Goal: Book appointment/travel/reservation

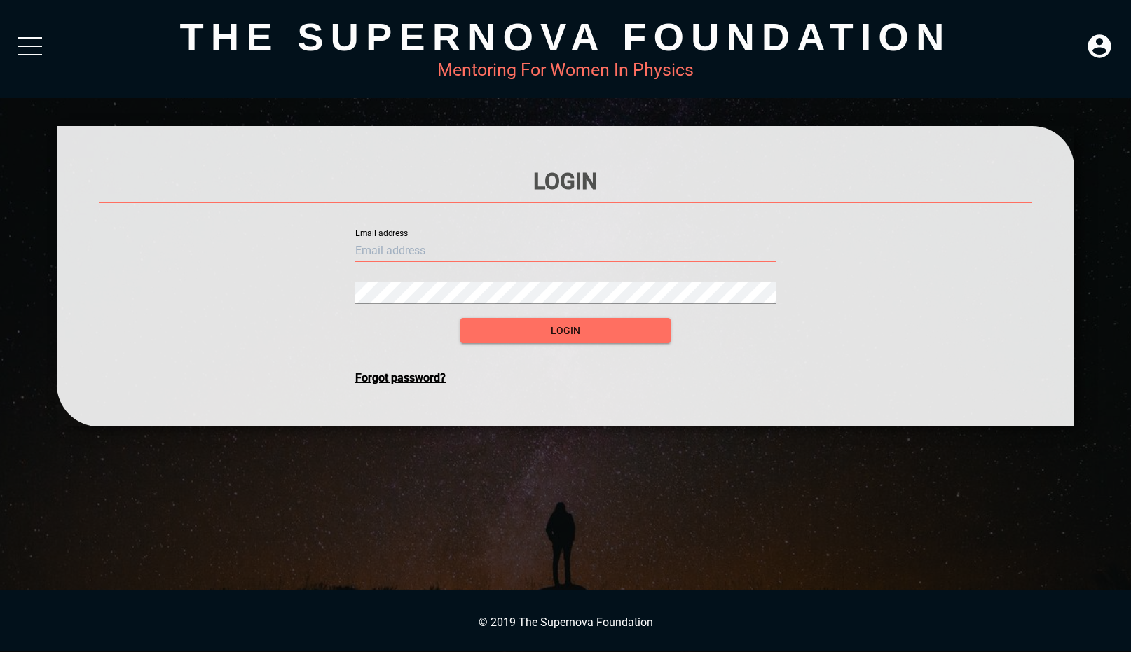
click at [400, 249] on input "text" at bounding box center [565, 251] width 420 height 22
type input "[EMAIL_ADDRESS][DOMAIN_NAME]"
click at [460, 318] on button "login" at bounding box center [565, 331] width 210 height 26
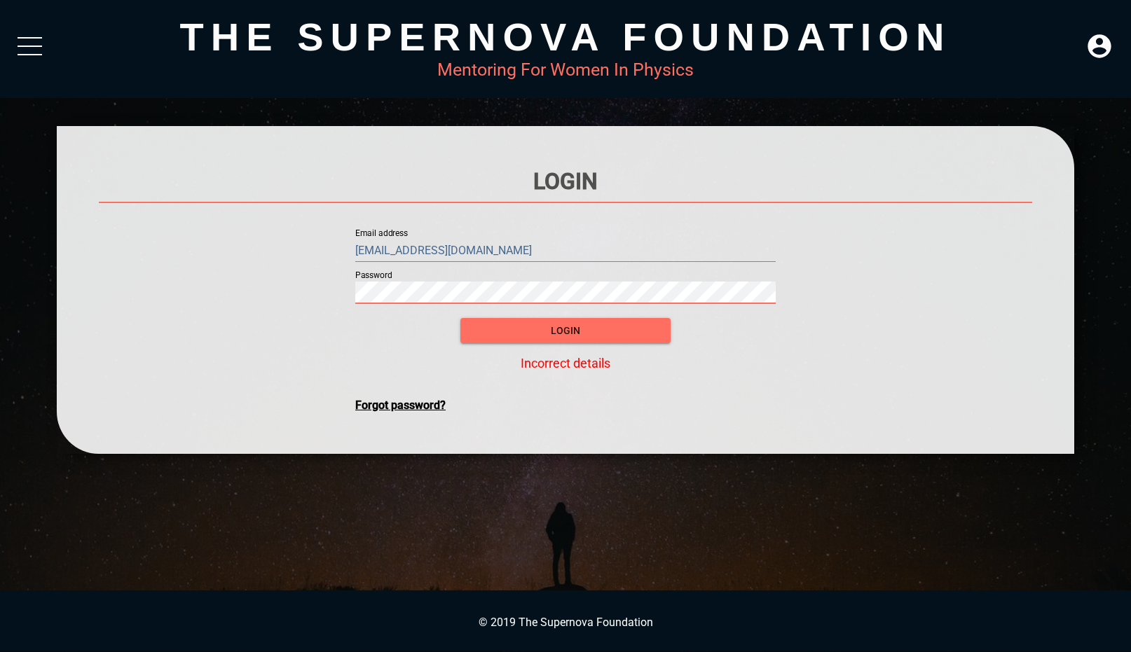
click at [460, 318] on button "login" at bounding box center [565, 331] width 210 height 26
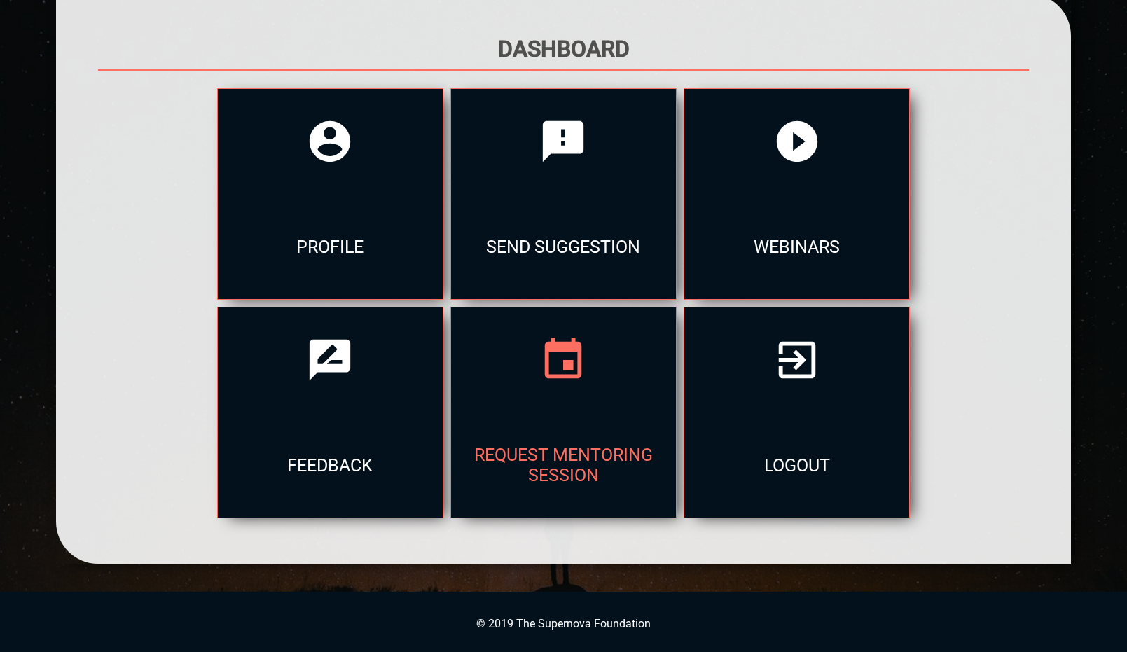
scroll to position [133, 0]
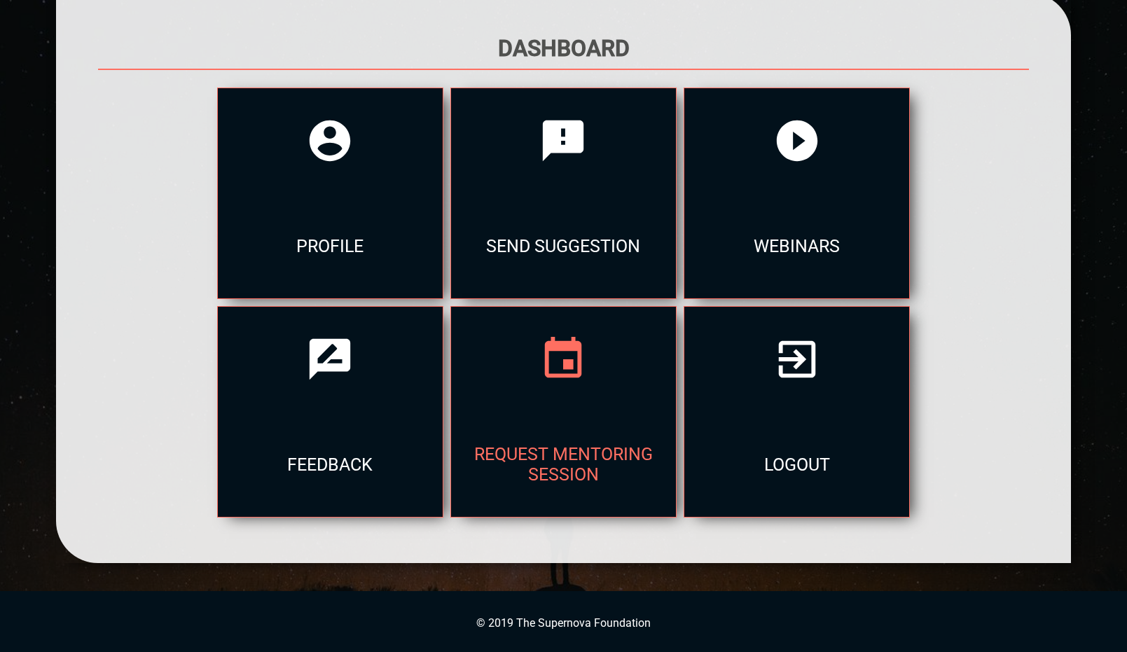
click at [527, 434] on div "Request Mentoring Session" at bounding box center [563, 464] width 225 height 105
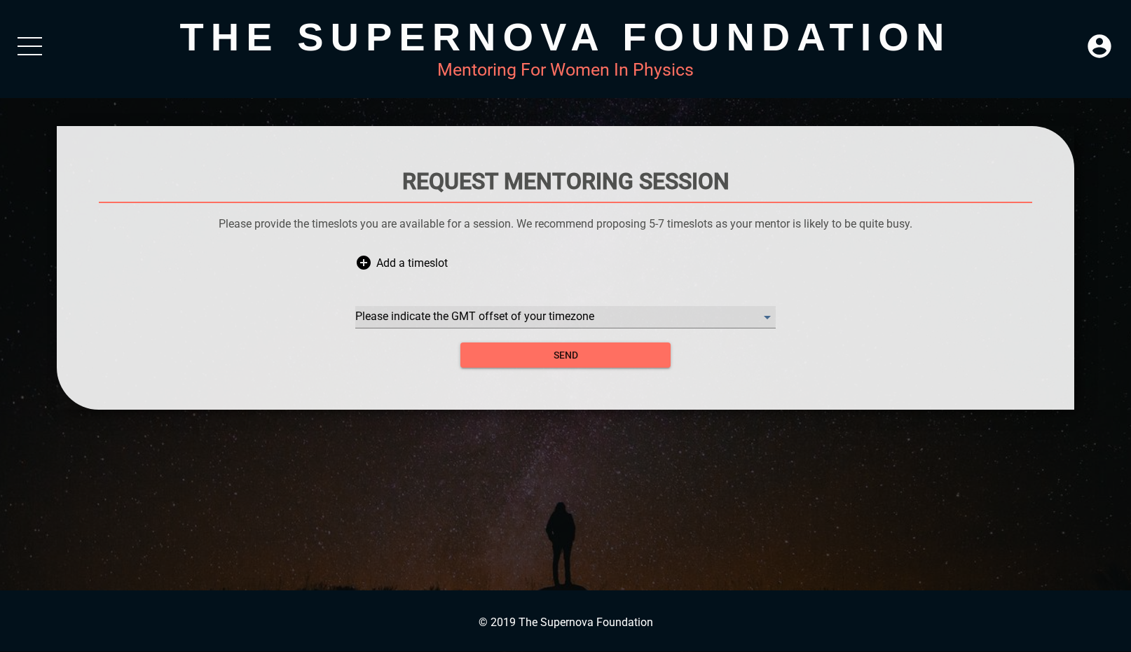
click at [460, 317] on timezone "​" at bounding box center [565, 317] width 420 height 22
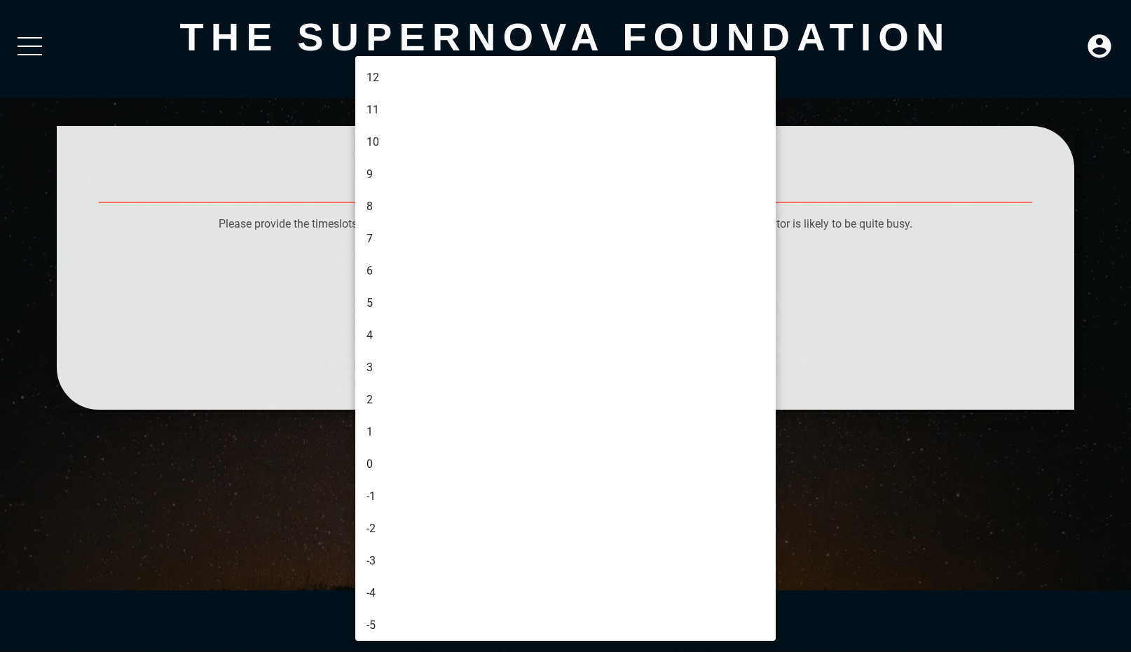
click at [283, 283] on div at bounding box center [565, 326] width 1131 height 652
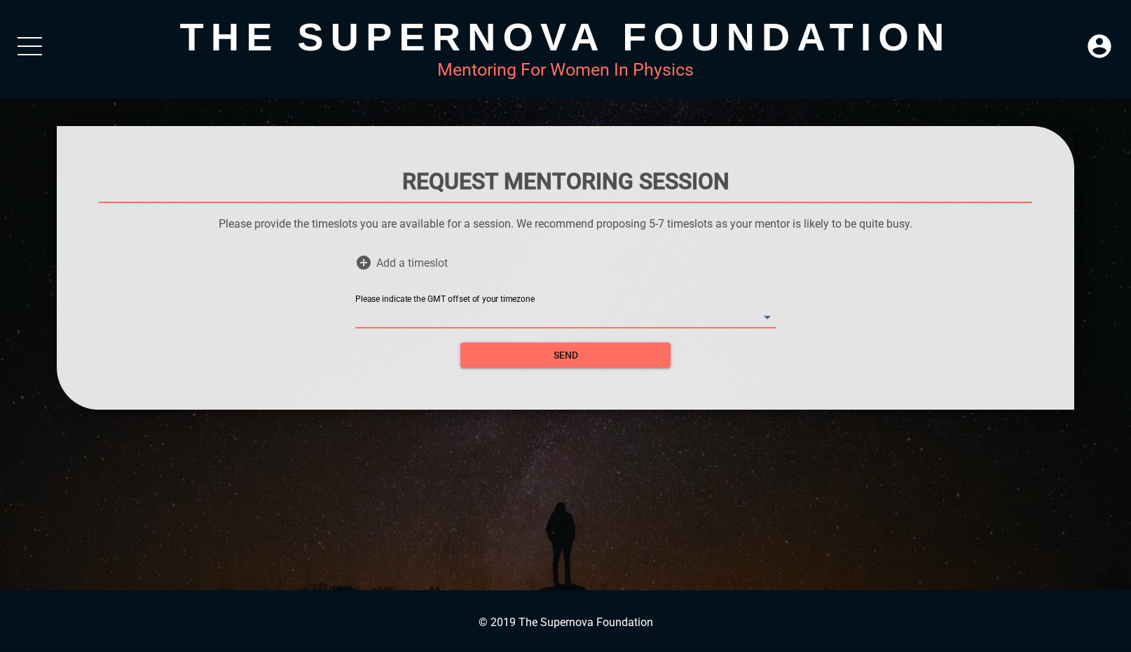
click at [423, 258] on span "Add a timeslot" at bounding box center [411, 263] width 71 height 42
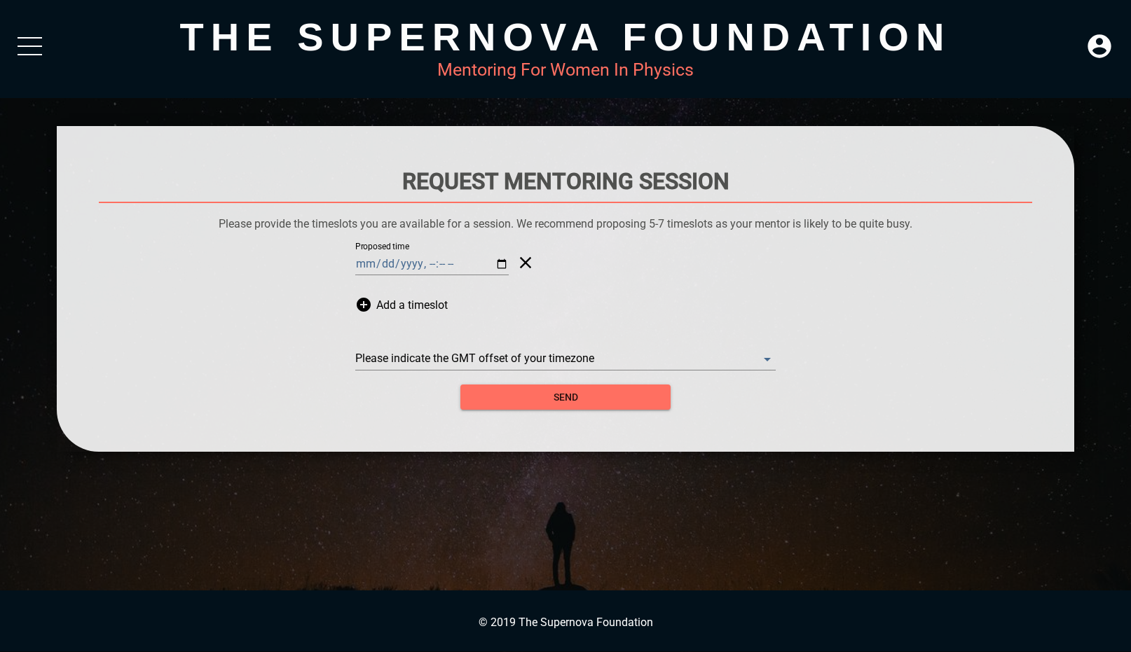
click at [378, 265] on input "Proposed time" at bounding box center [431, 264] width 153 height 22
click at [428, 260] on input "Proposed time" at bounding box center [431, 264] width 153 height 22
click at [380, 301] on span "Add a timeslot" at bounding box center [411, 305] width 71 height 42
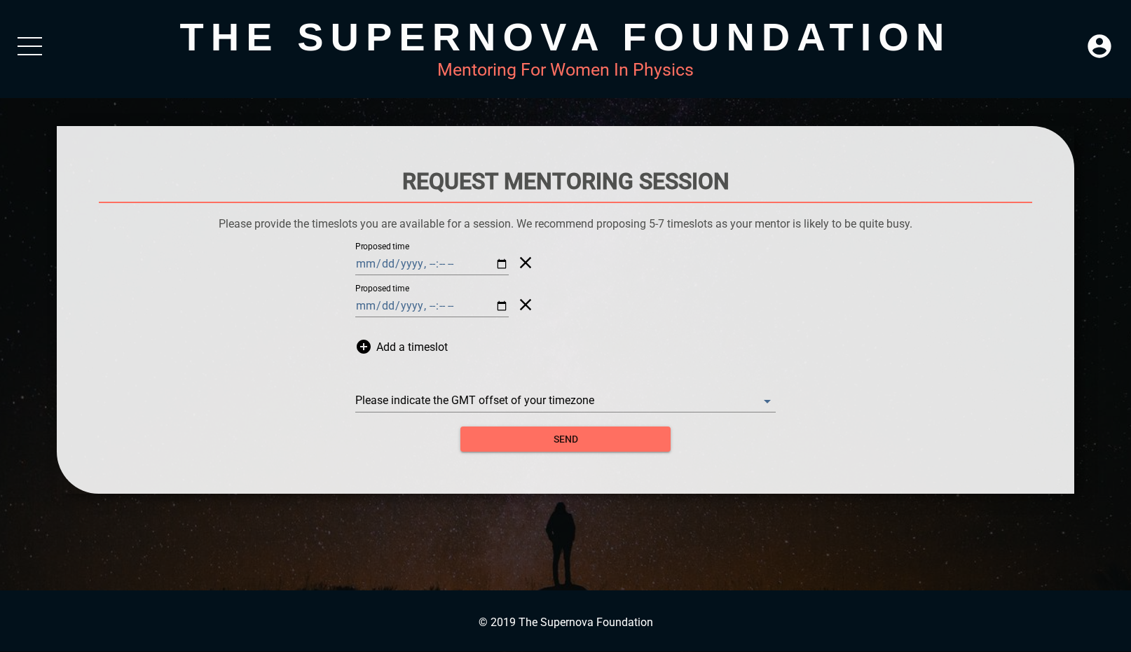
click at [362, 301] on input "Proposed time" at bounding box center [431, 306] width 153 height 22
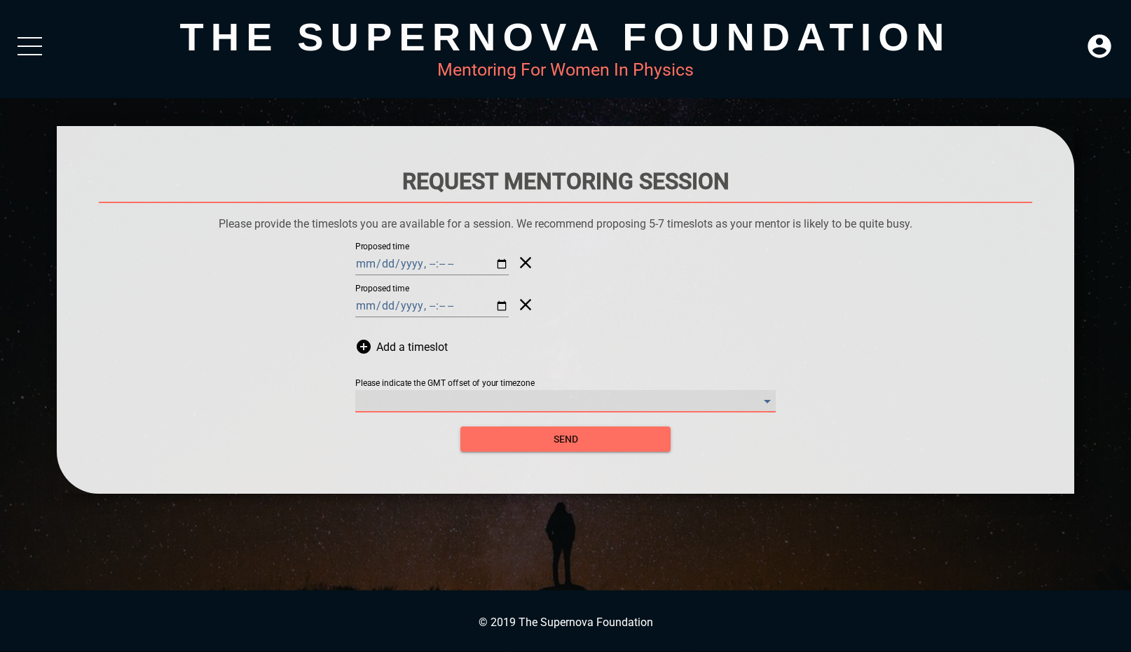
click at [408, 403] on timezone "​" at bounding box center [565, 401] width 420 height 22
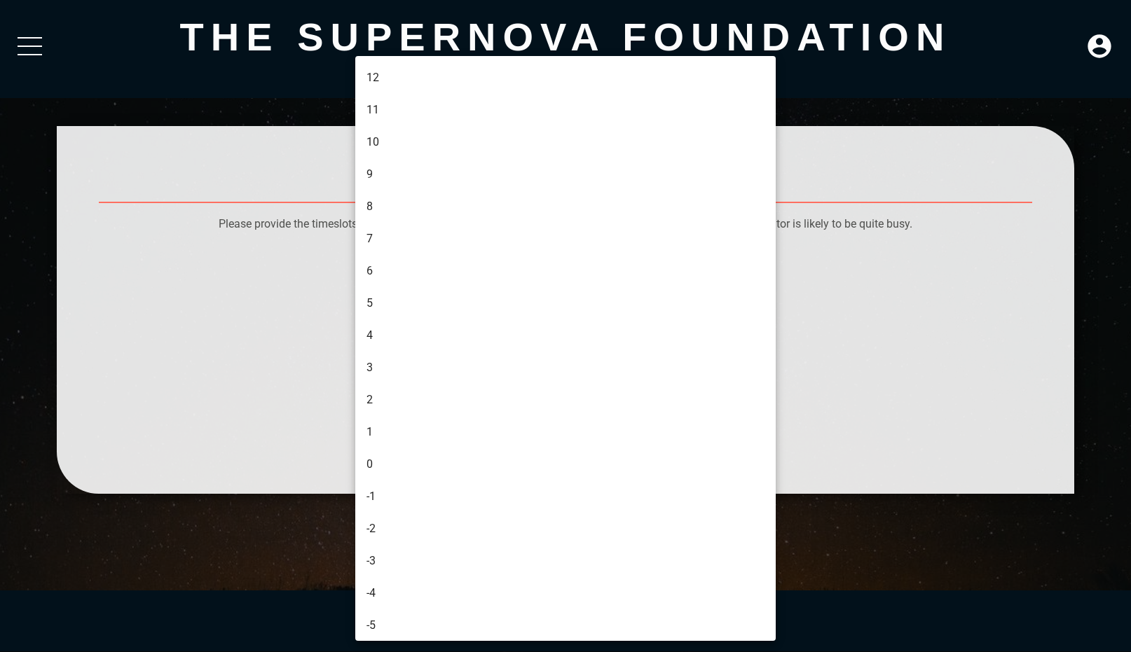
click at [397, 395] on li "2" at bounding box center [567, 400] width 424 height 32
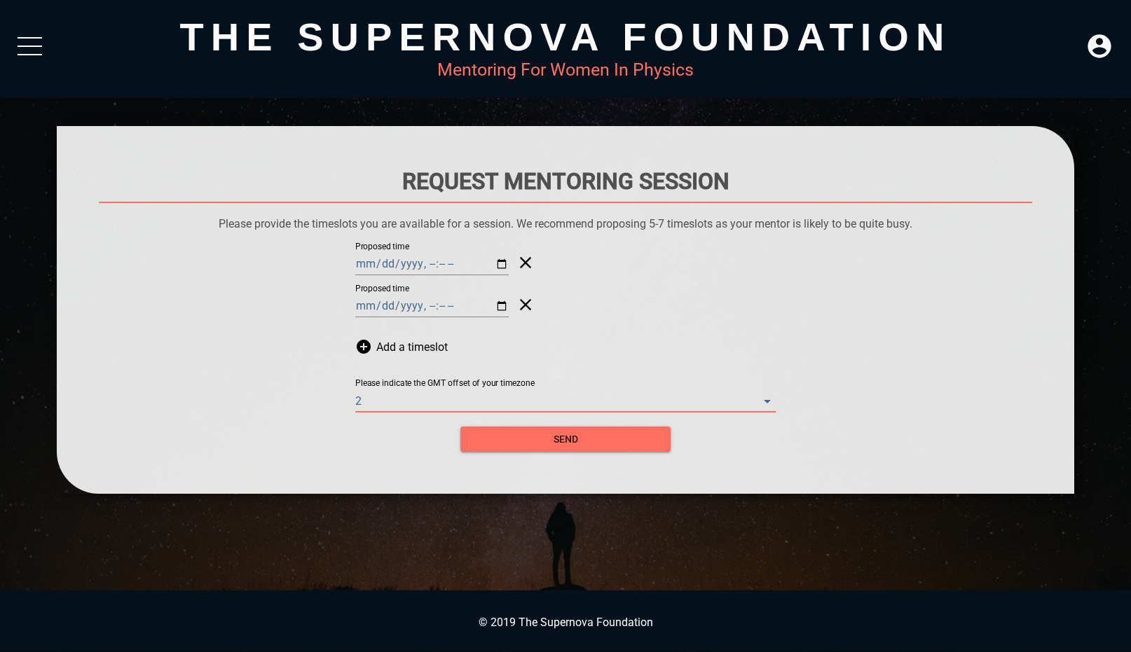
click at [450, 387] on label "Please indicate the GMT offset of your timezone" at bounding box center [444, 384] width 179 height 8
click at [452, 393] on timezone "2" at bounding box center [565, 401] width 420 height 22
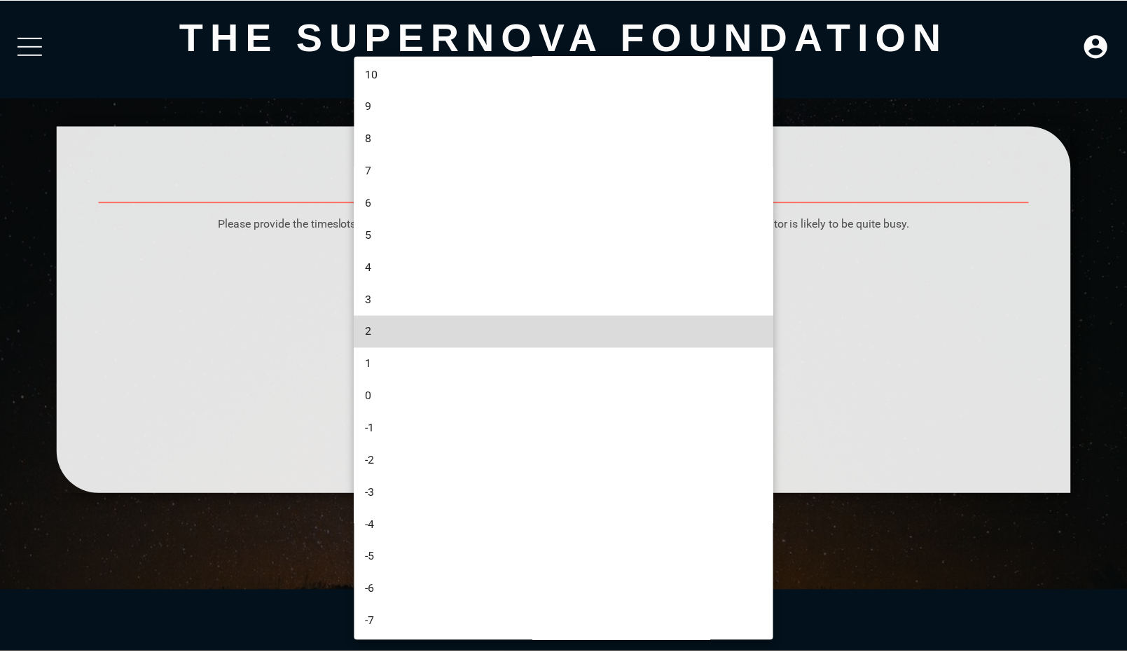
scroll to position [64, 0]
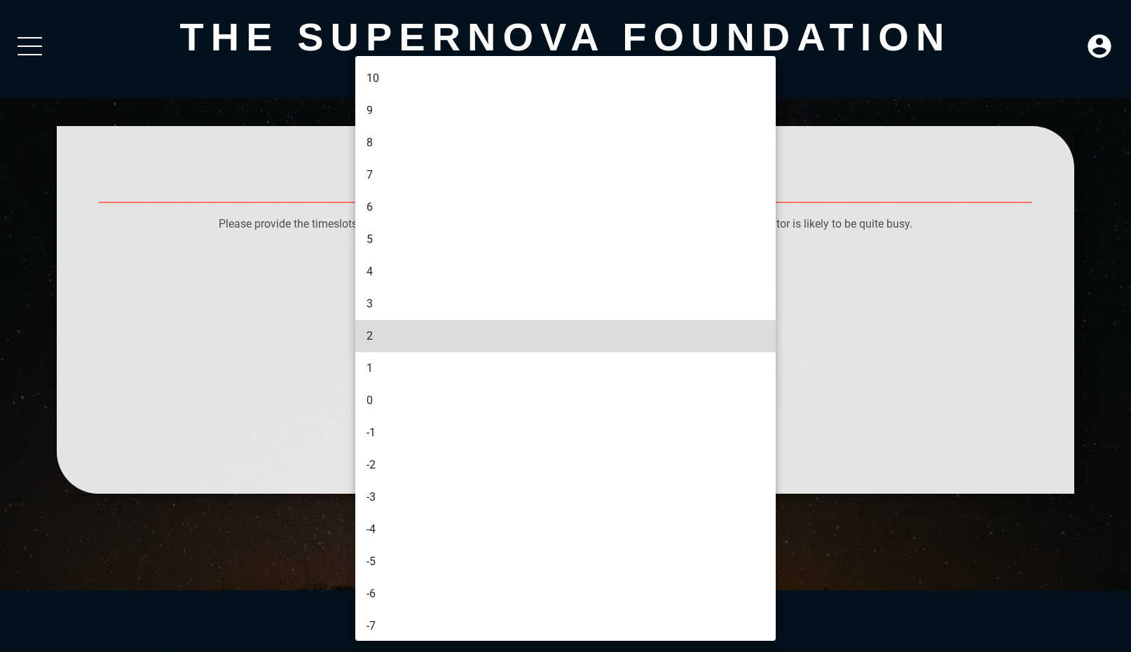
click at [320, 322] on div at bounding box center [565, 326] width 1131 height 652
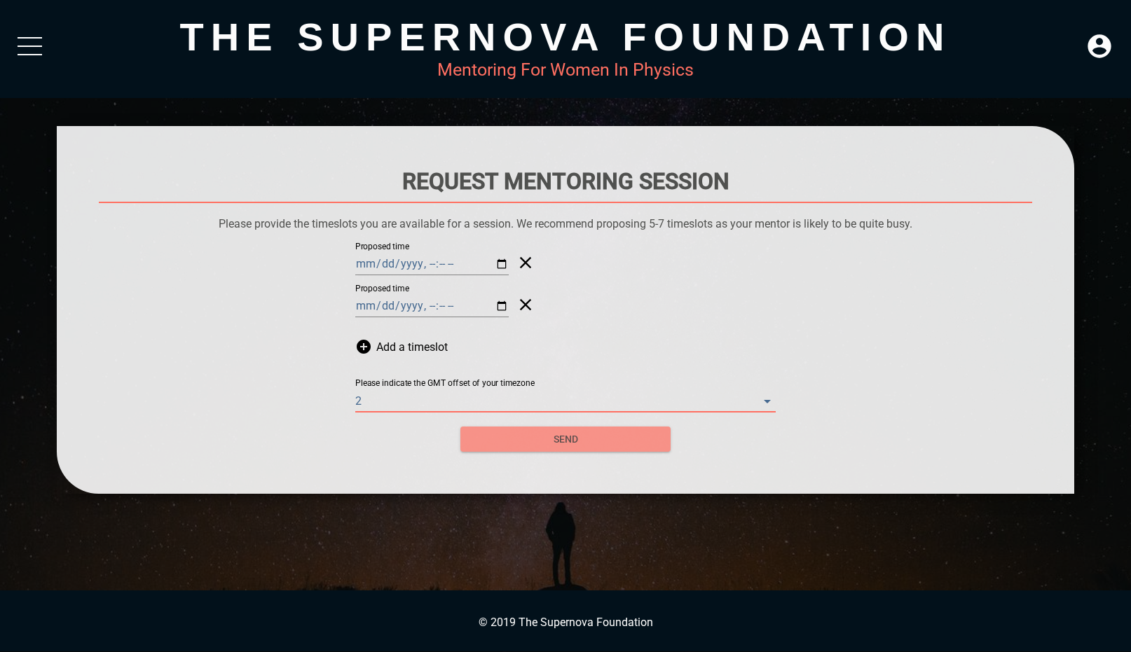
click at [640, 434] on span "send" at bounding box center [566, 440] width 188 height 18
click at [428, 260] on input "Proposed time" at bounding box center [431, 264] width 153 height 22
type input "[DATE]T13:00"
click at [426, 304] on input "Proposed time" at bounding box center [431, 306] width 153 height 22
type input "[DATE]T13:00"
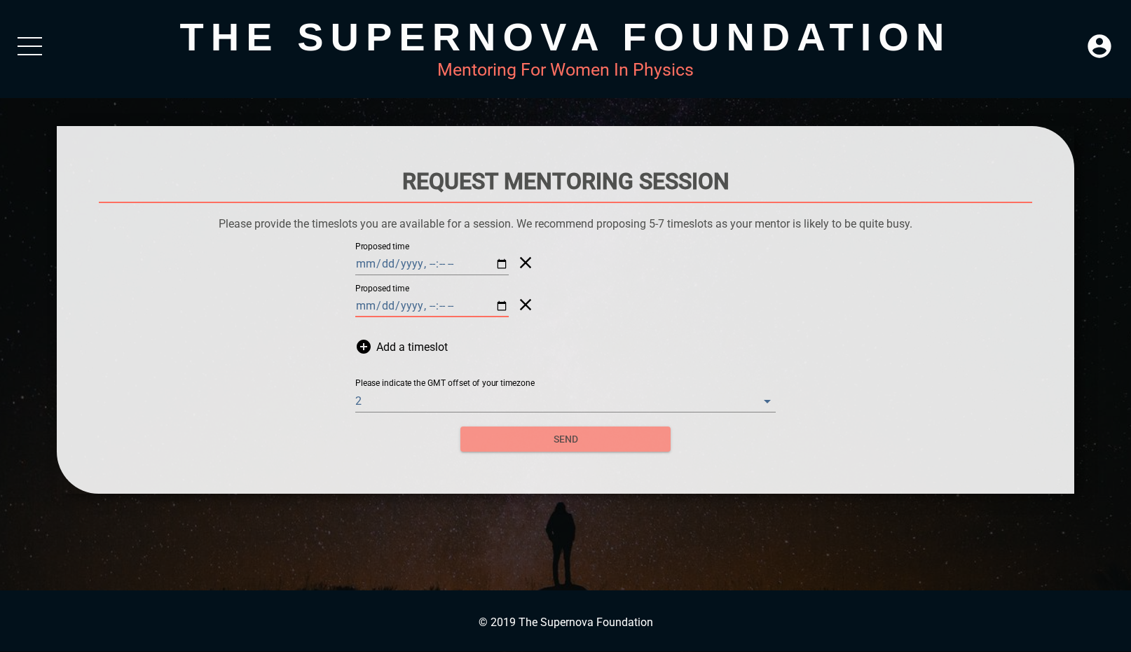
click at [575, 441] on span "send" at bounding box center [566, 440] width 188 height 18
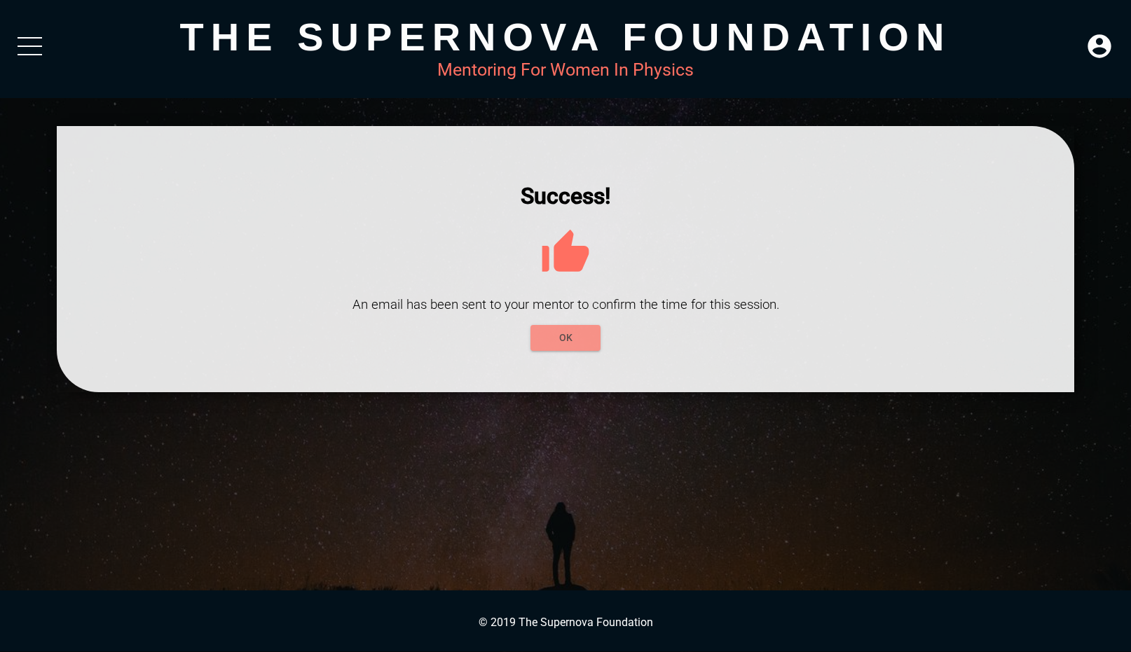
click at [562, 340] on span "OK" at bounding box center [566, 338] width 48 height 18
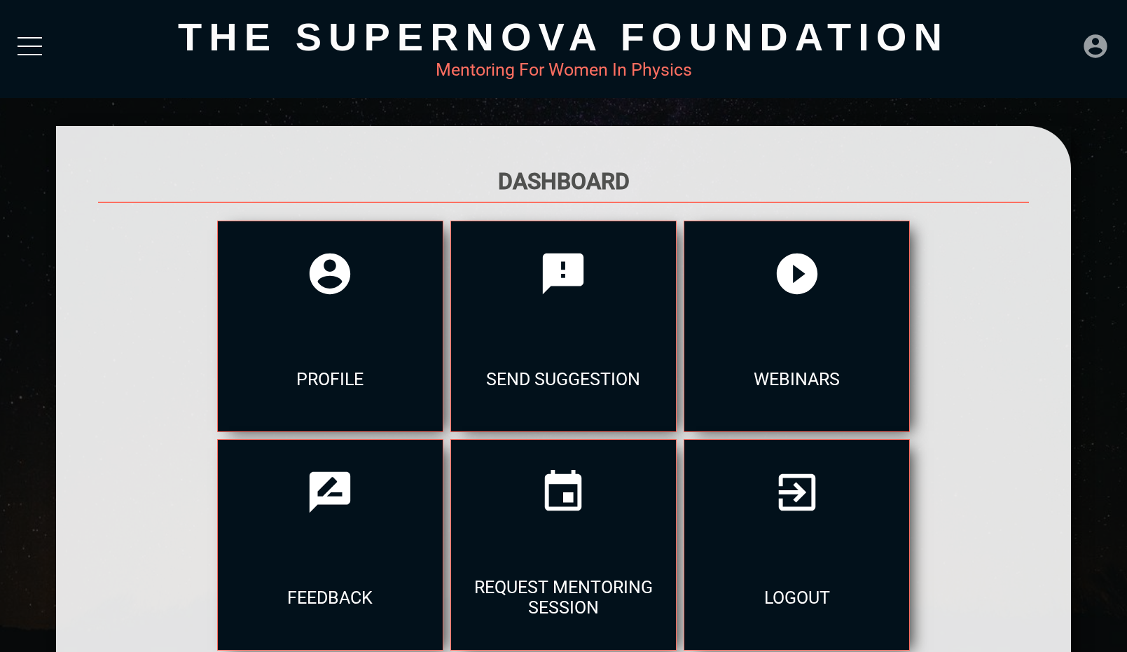
click at [1101, 39] on icon at bounding box center [1096, 46] width 28 height 28
click at [1043, 130] on div at bounding box center [563, 411] width 1015 height 570
click at [32, 50] on div at bounding box center [30, 49] width 25 height 25
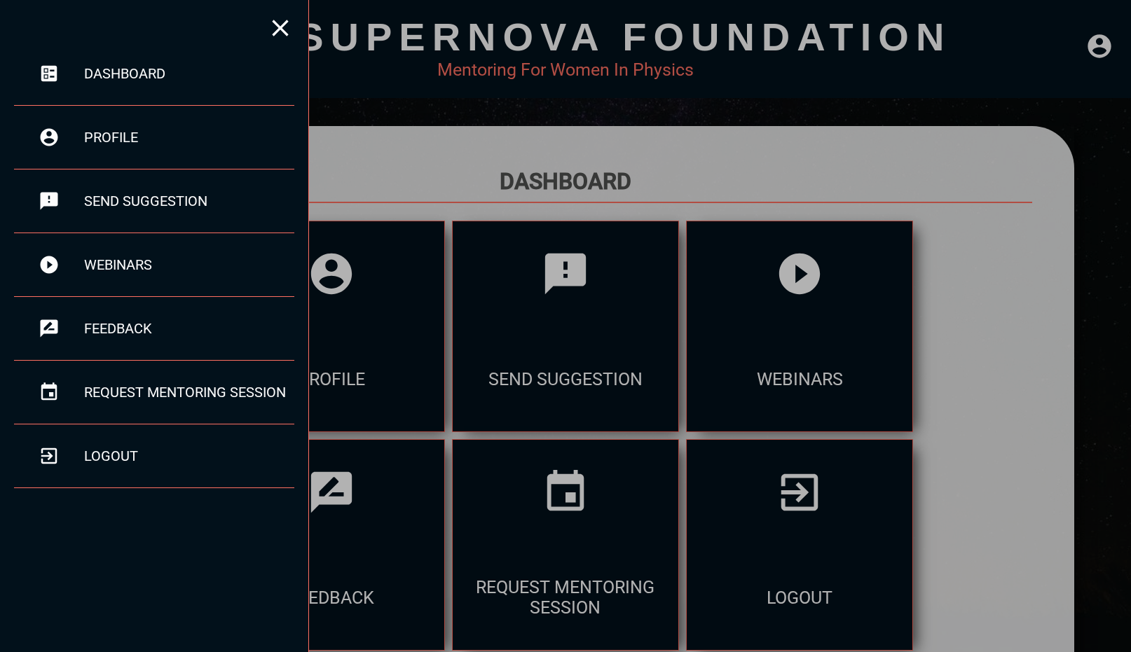
click at [380, 181] on div at bounding box center [565, 326] width 1131 height 652
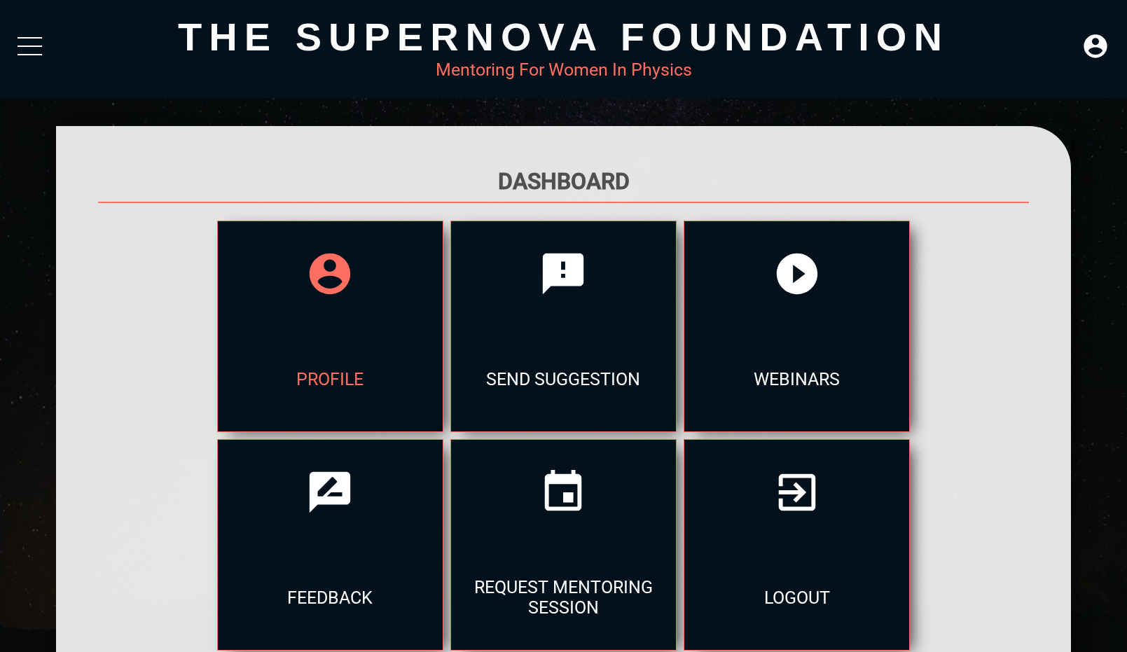
click at [328, 302] on div at bounding box center [330, 273] width 225 height 105
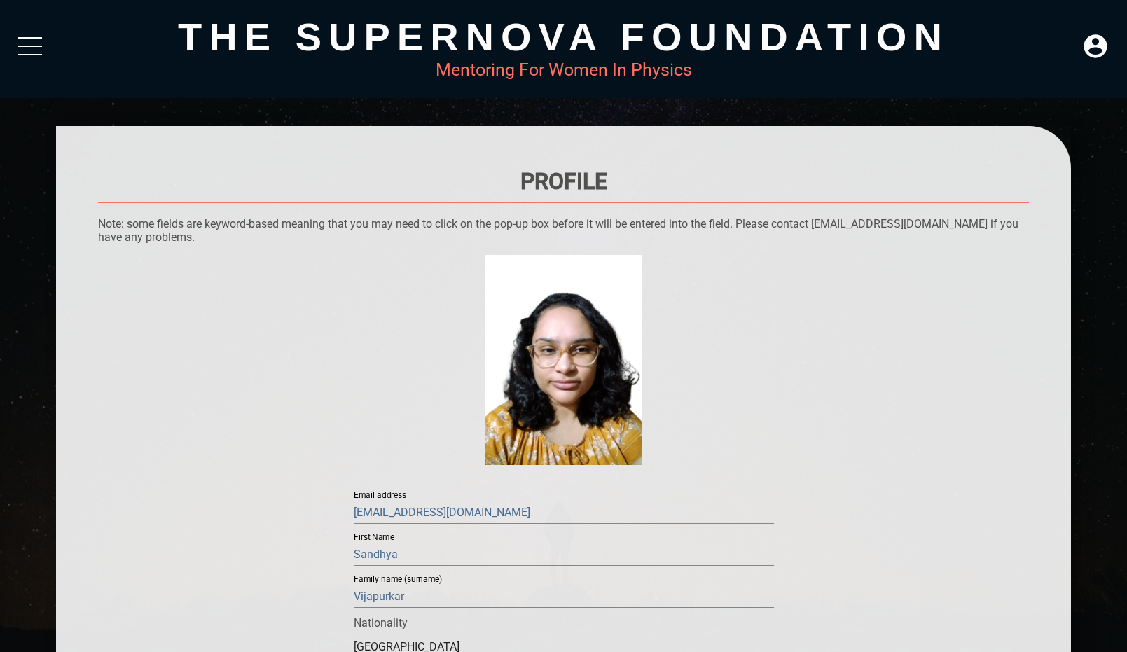
click at [38, 48] on div at bounding box center [30, 49] width 25 height 25
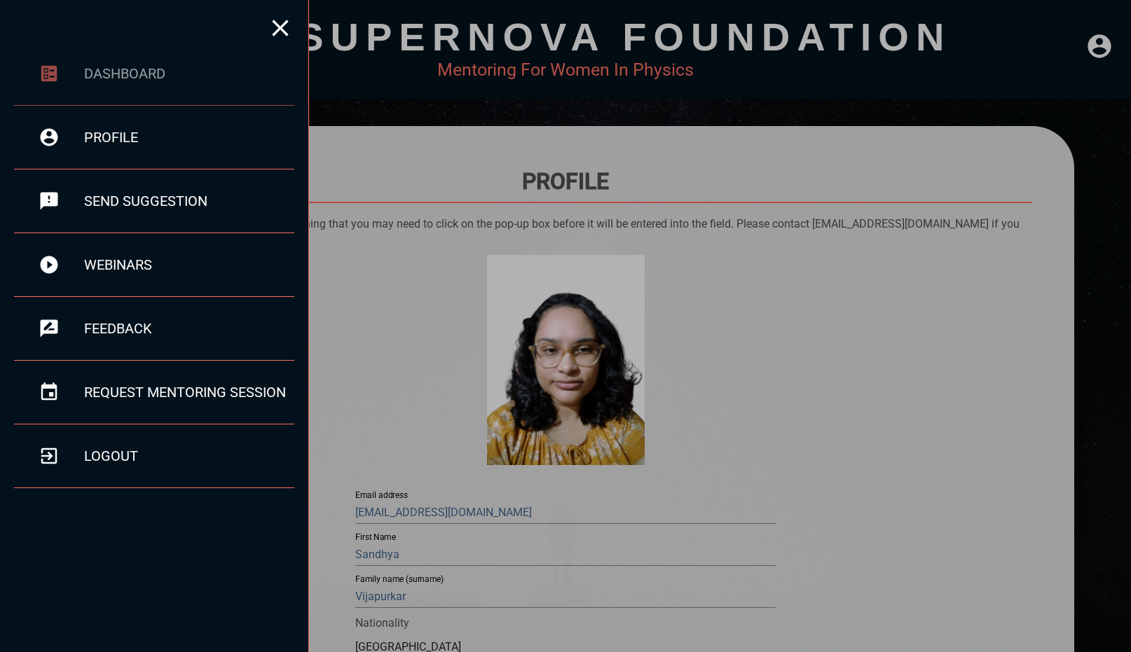
click at [88, 68] on div "dashboard" at bounding box center [189, 73] width 210 height 17
